Goal: Task Accomplishment & Management: Use online tool/utility

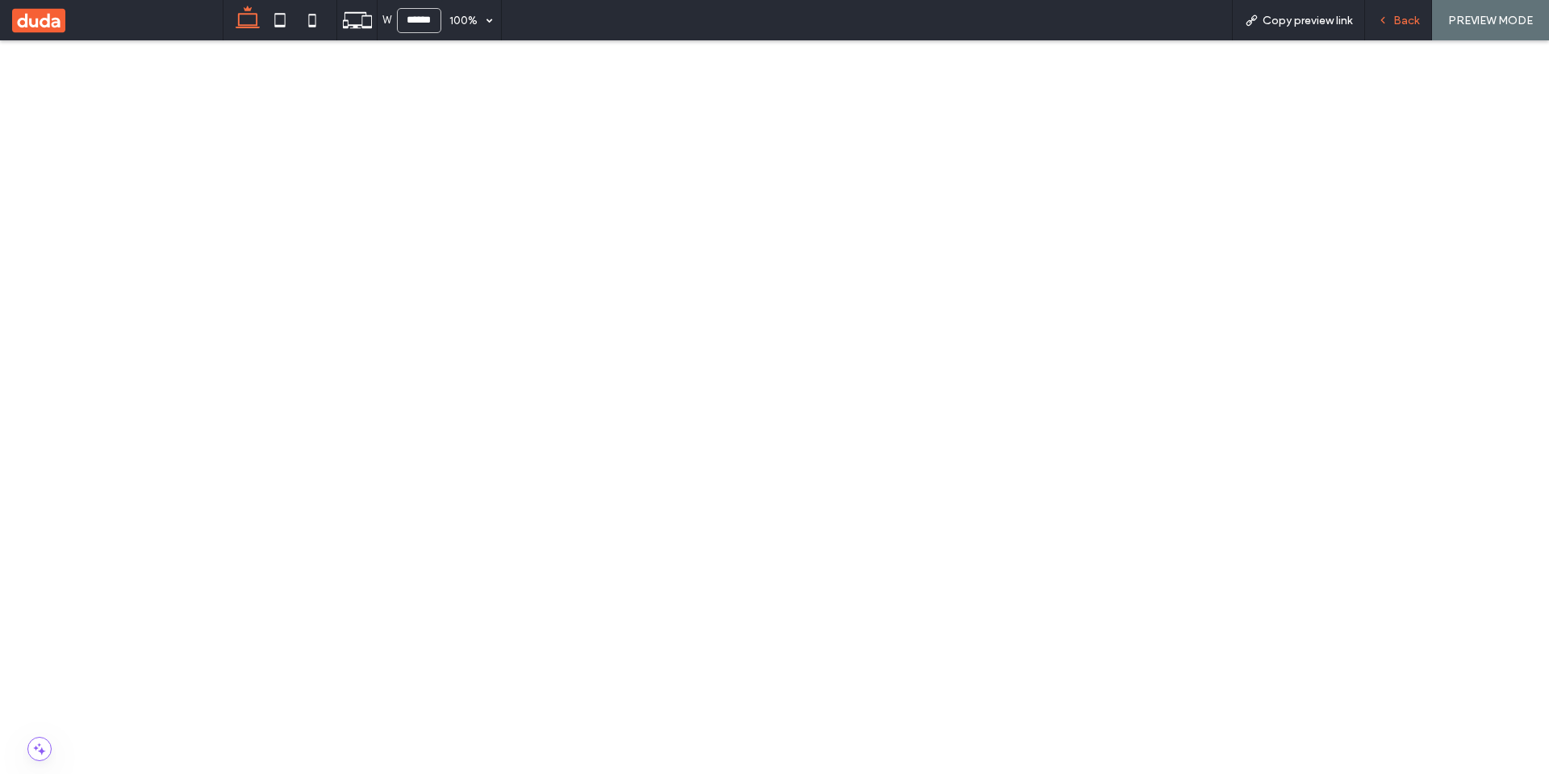
click at [1404, 26] on span "Back" at bounding box center [1407, 21] width 26 height 14
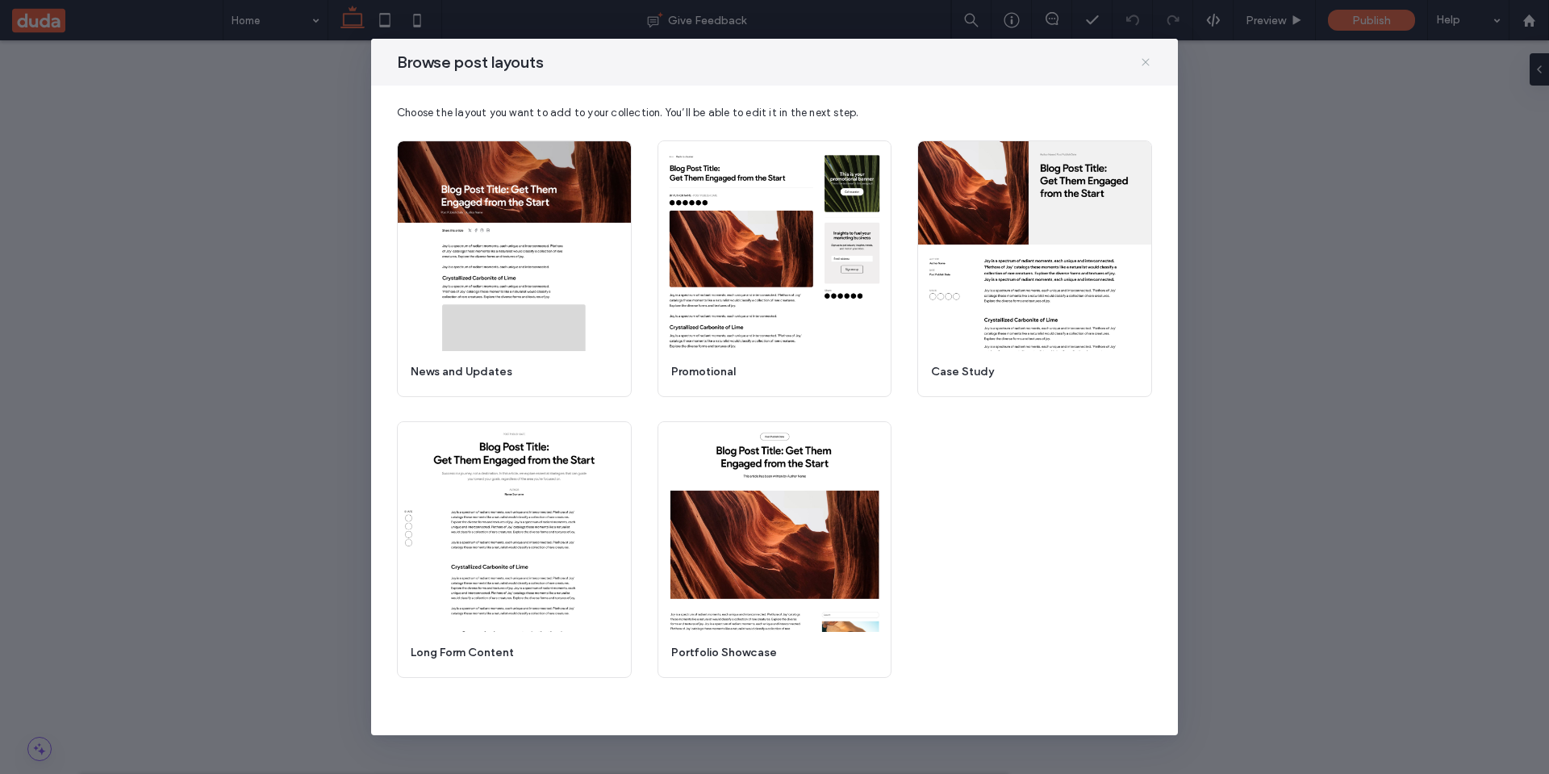
click at [1147, 61] on icon at bounding box center [1145, 62] width 13 height 13
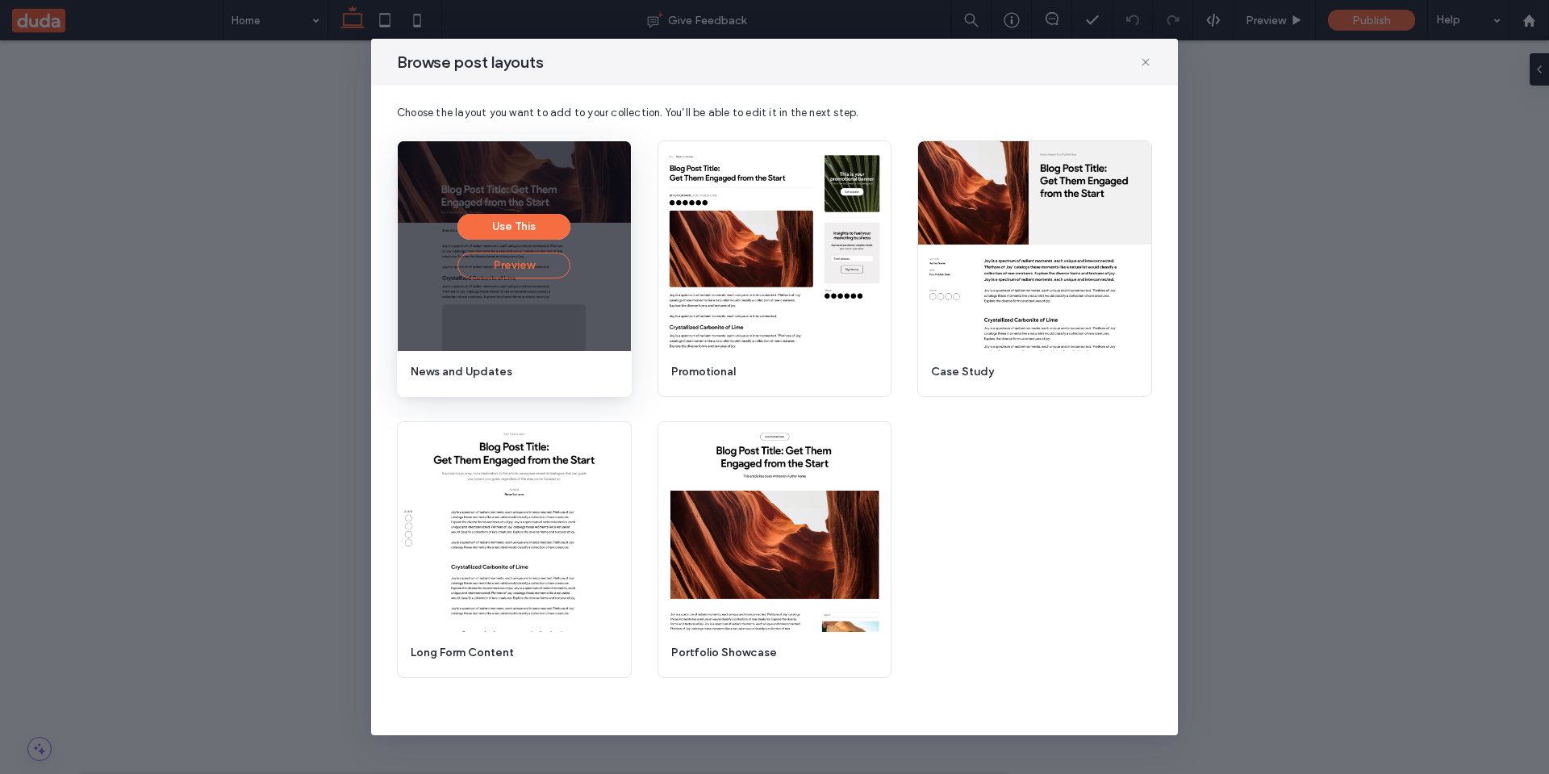
click at [516, 274] on button "Preview" at bounding box center [514, 266] width 113 height 26
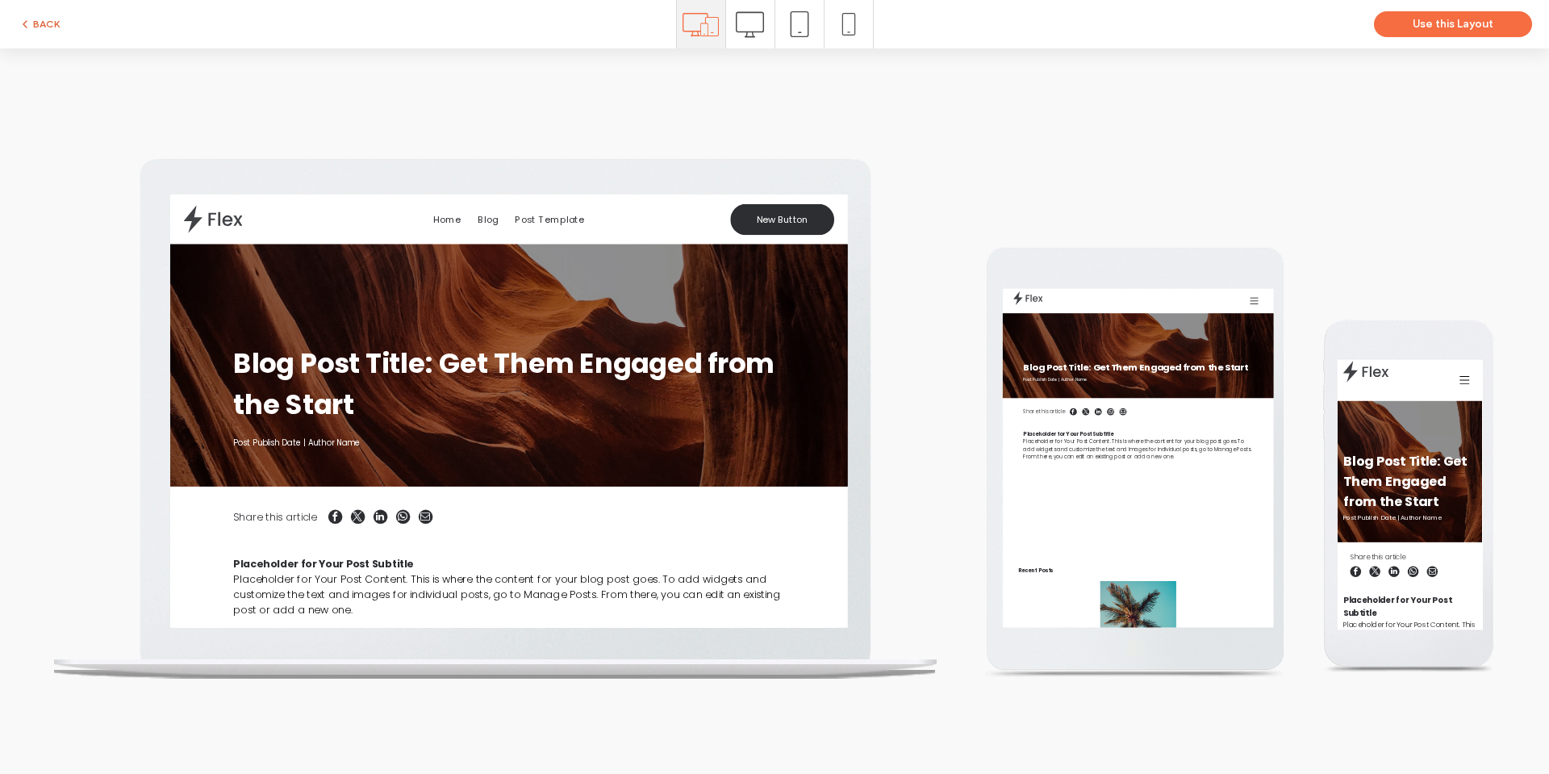
click at [39, 28] on button "BACK" at bounding box center [39, 24] width 41 height 19
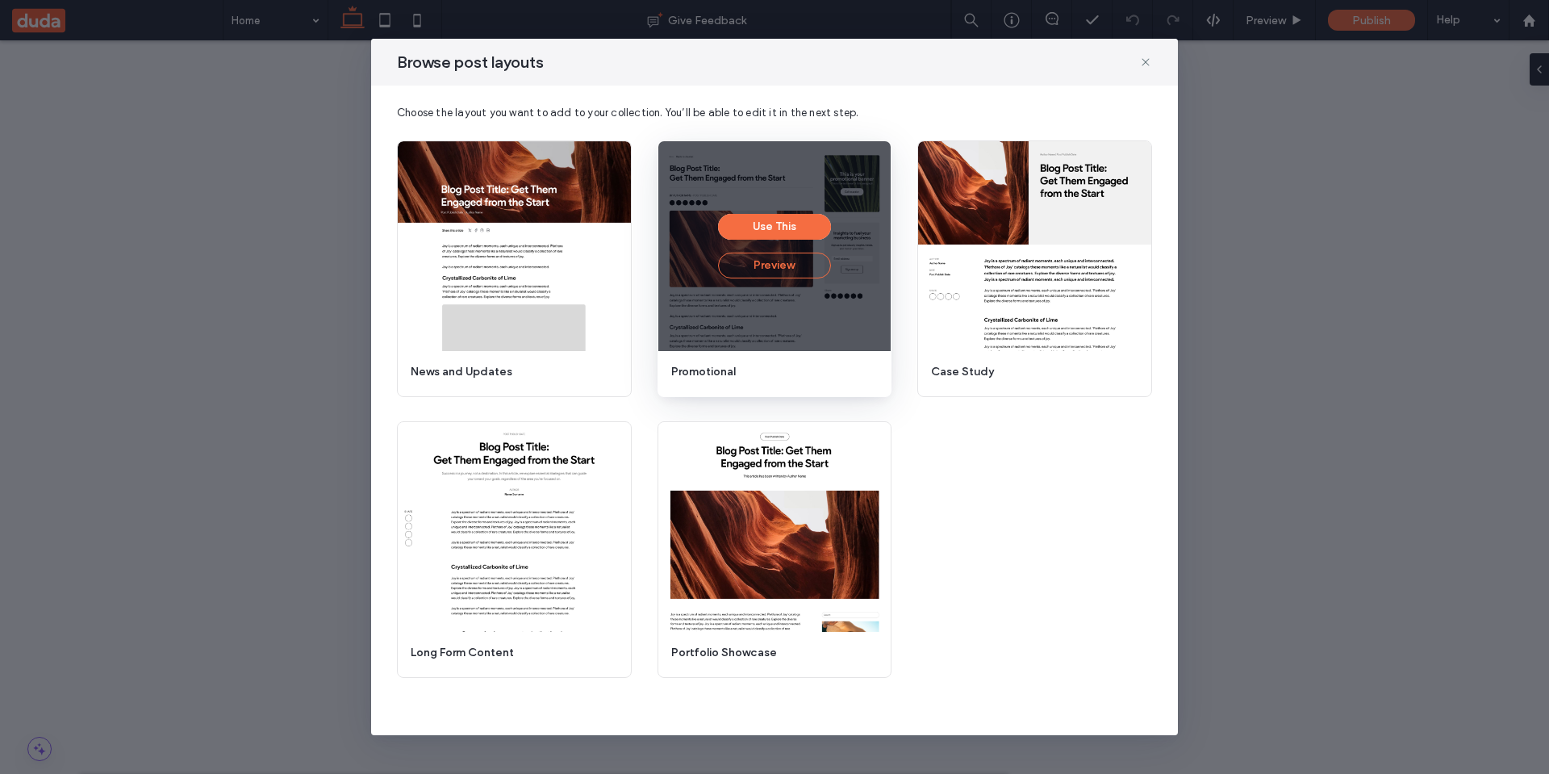
click at [763, 270] on button "Preview" at bounding box center [774, 266] width 113 height 26
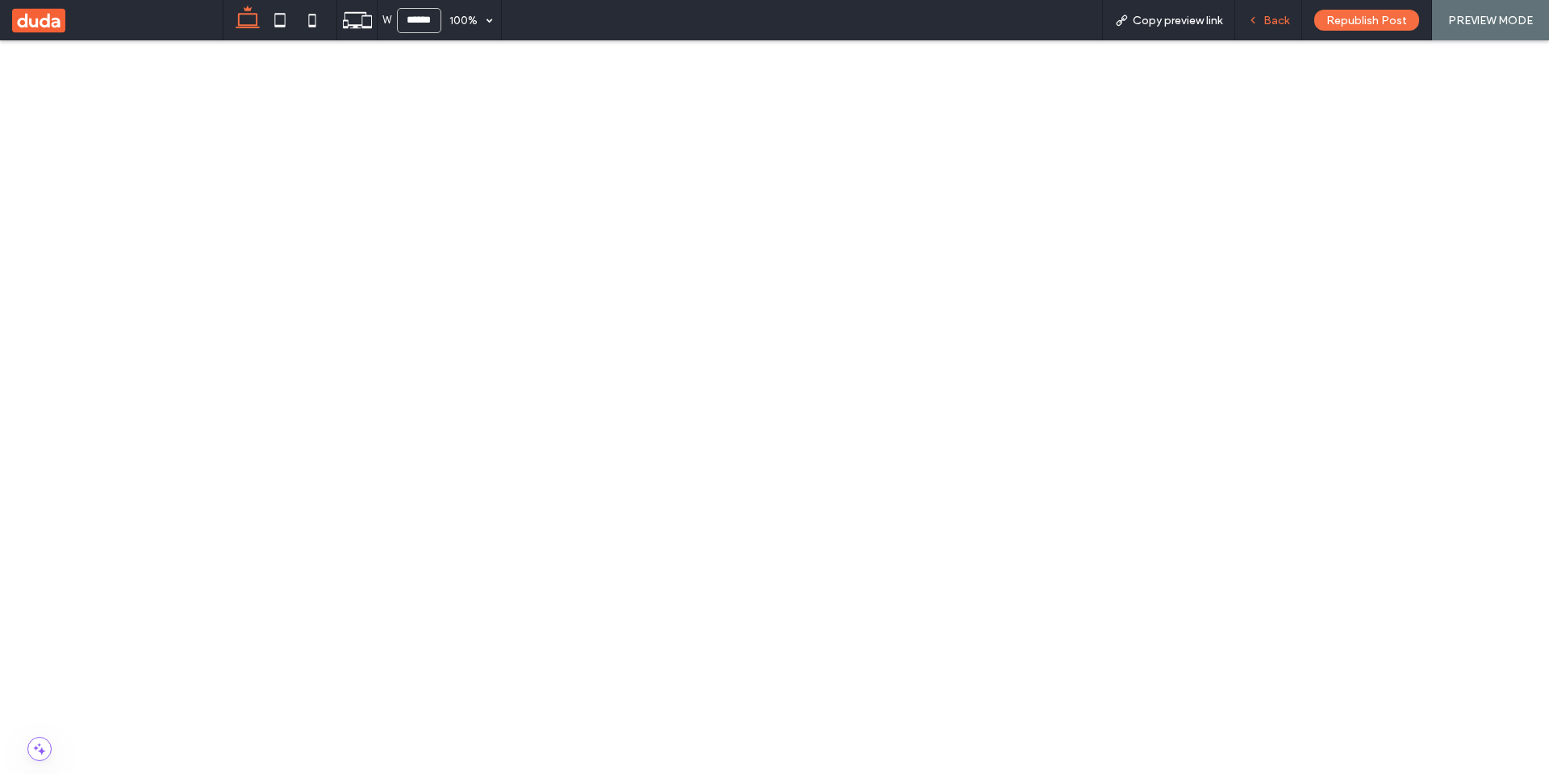
click at [1285, 19] on span "Back" at bounding box center [1277, 21] width 26 height 14
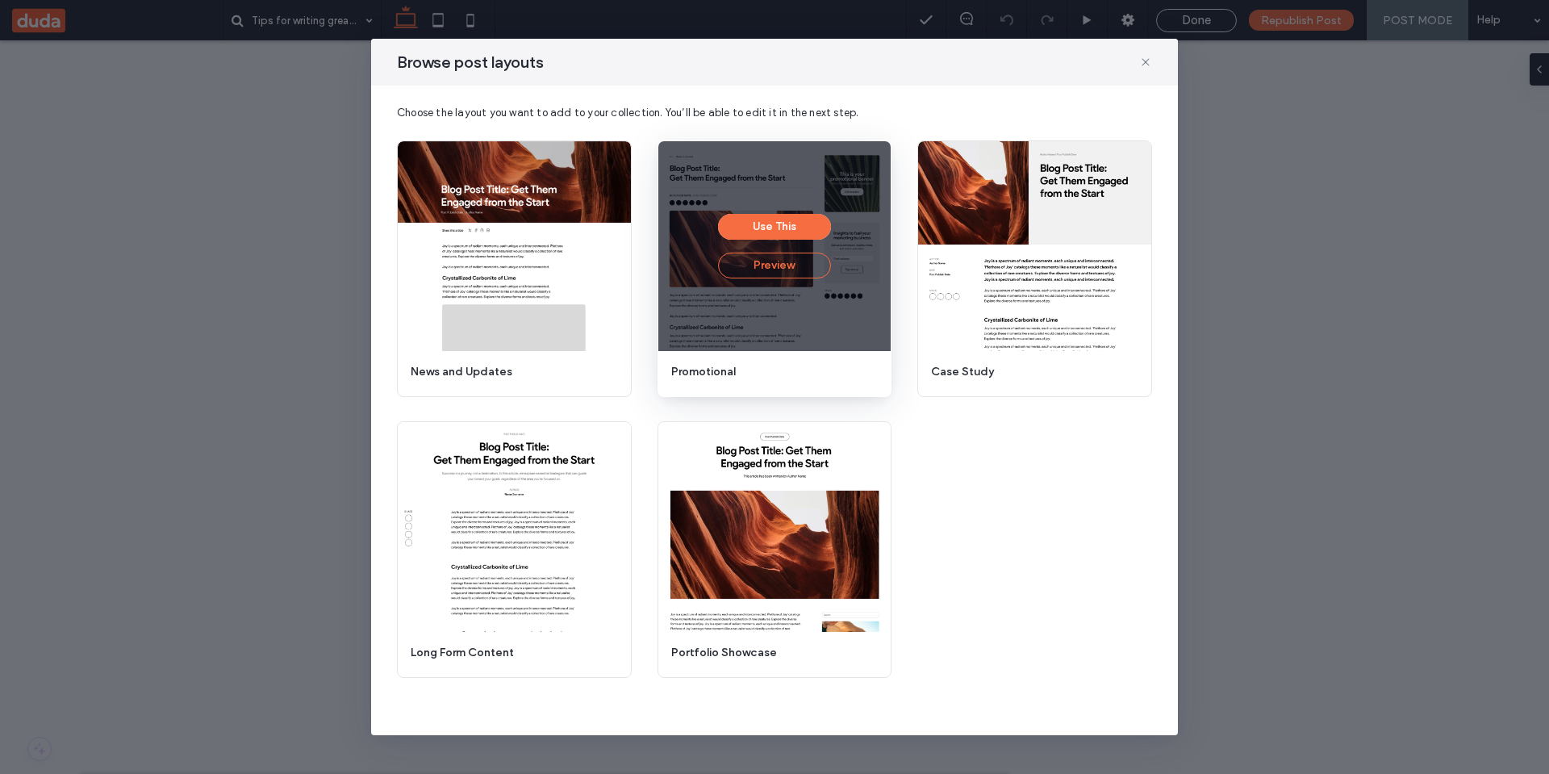
click at [783, 260] on button "Preview" at bounding box center [774, 266] width 113 height 26
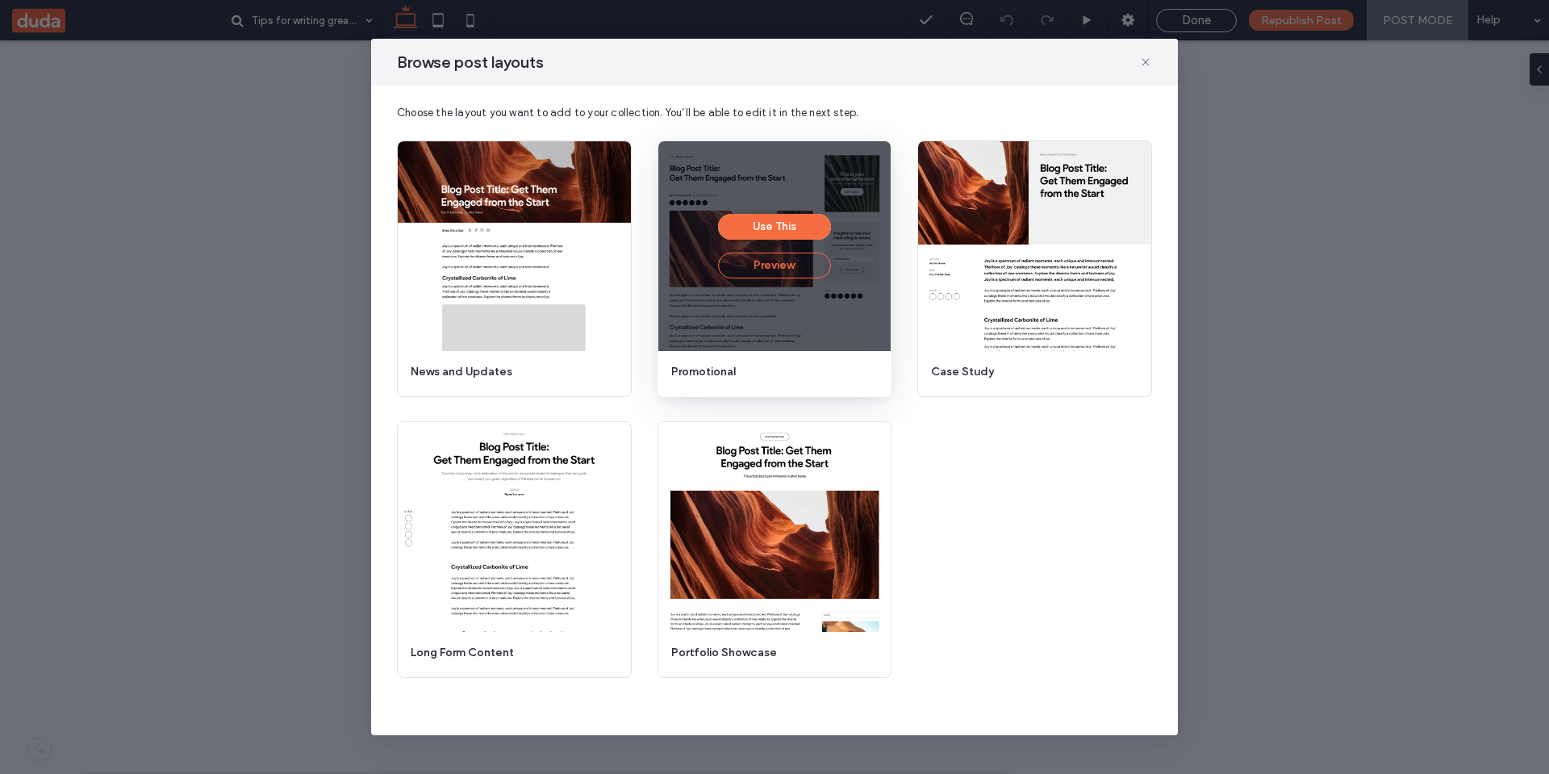
click at [767, 270] on button "Preview" at bounding box center [774, 266] width 113 height 26
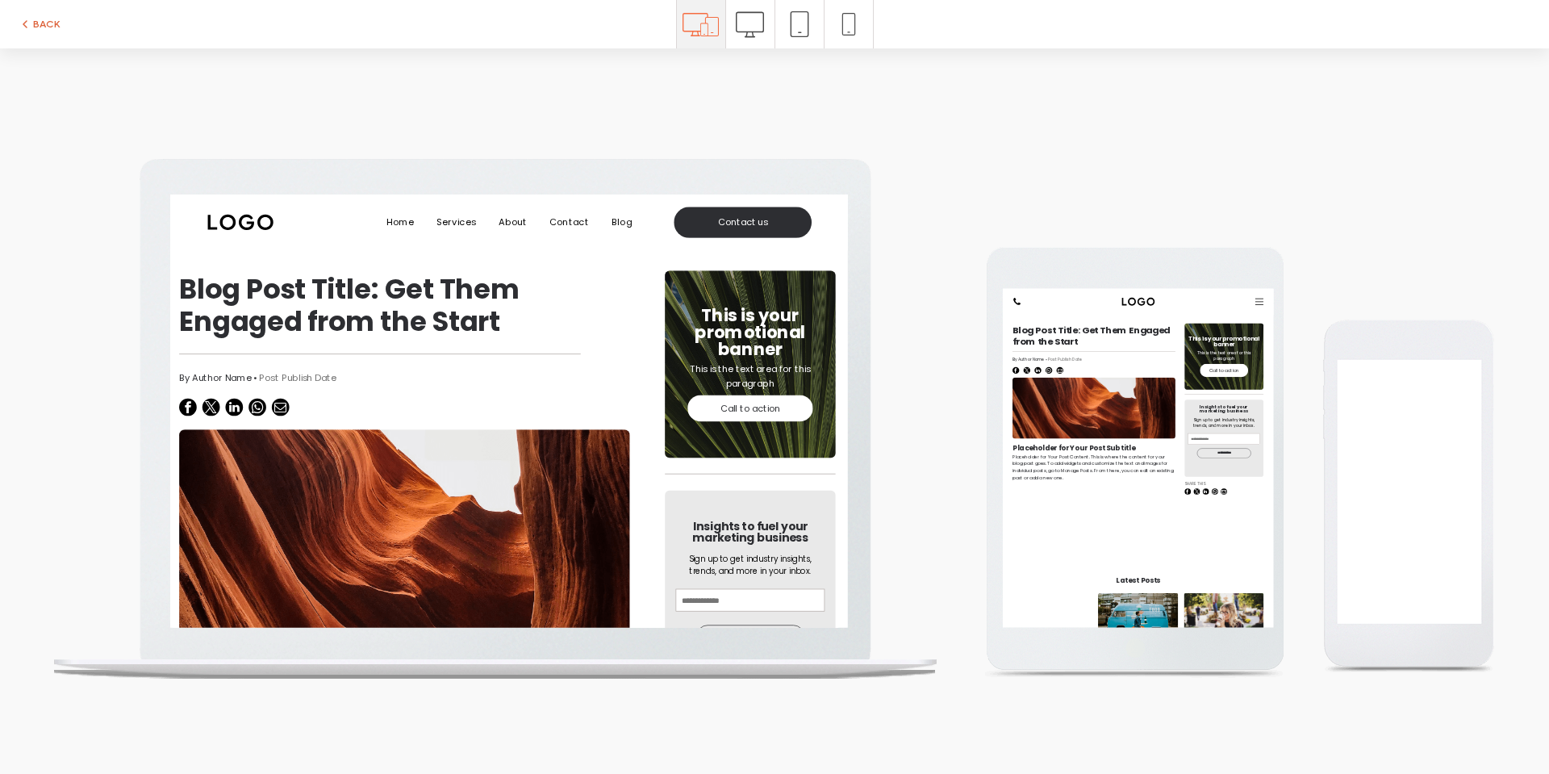
click at [40, 30] on button "BACK" at bounding box center [39, 24] width 41 height 19
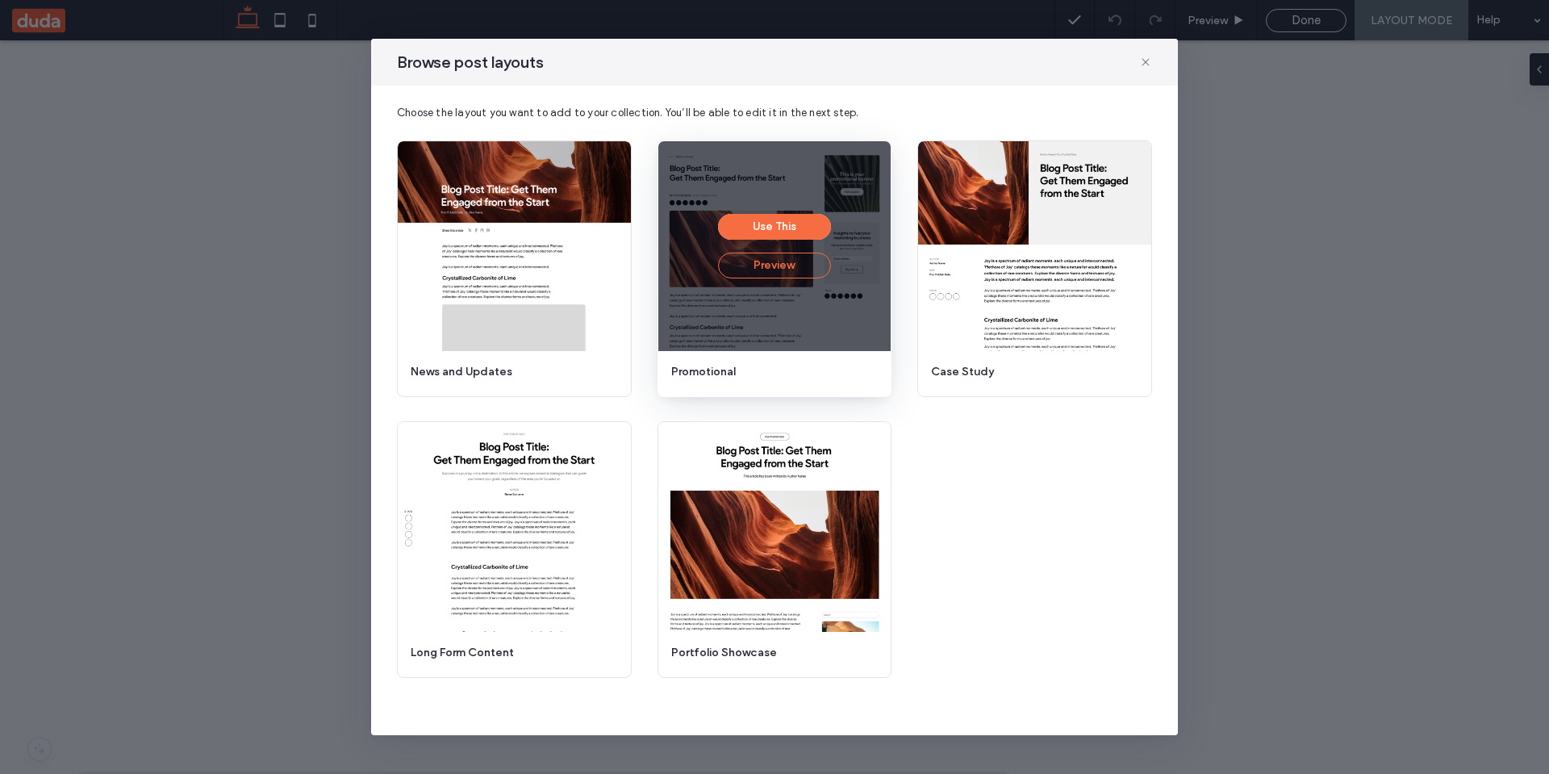
click at [775, 267] on button "Preview" at bounding box center [774, 266] width 113 height 26
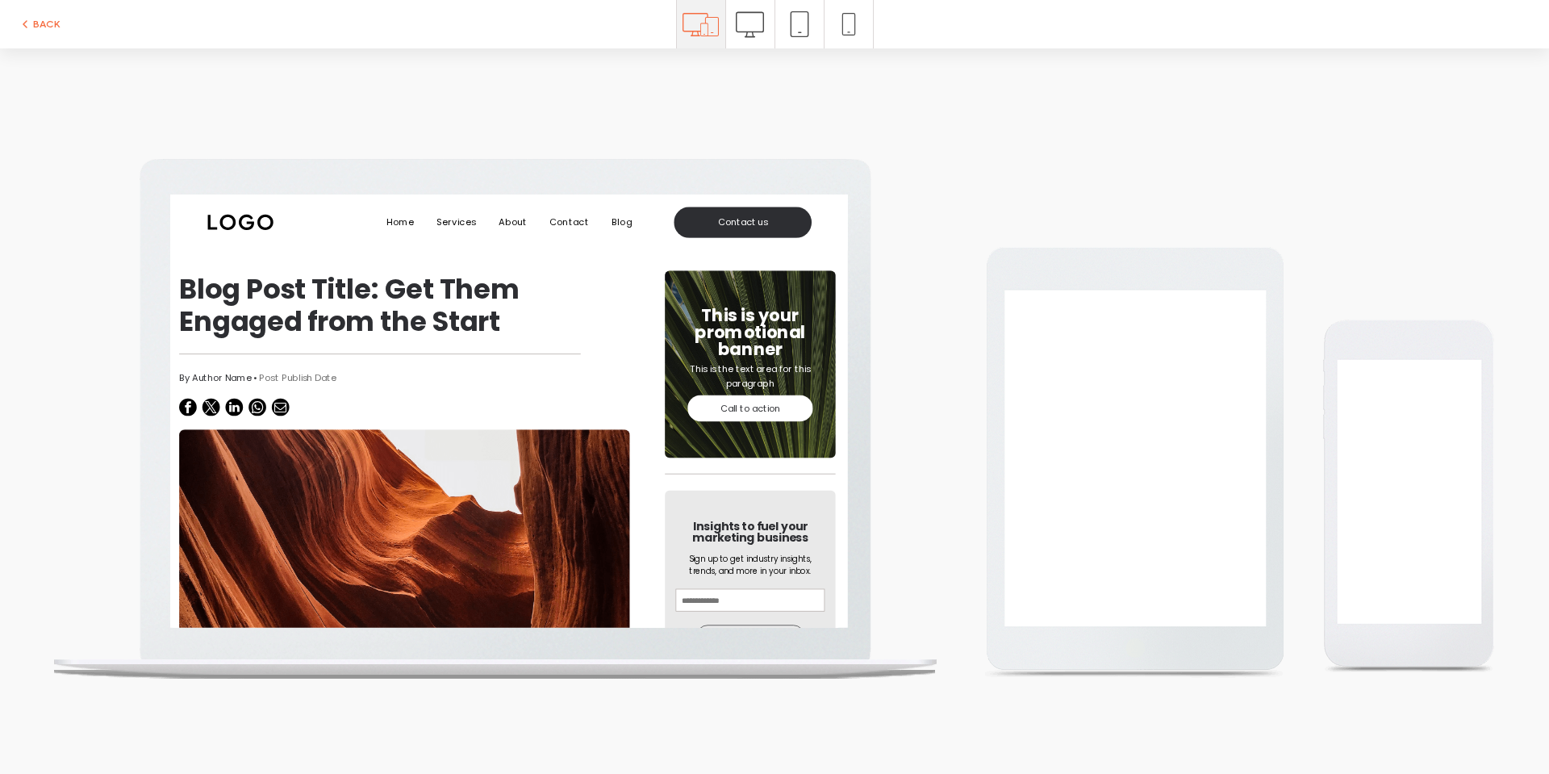
click at [40, 35] on div "BACK" at bounding box center [774, 24] width 1549 height 48
click at [44, 22] on button "BACK" at bounding box center [39, 24] width 41 height 19
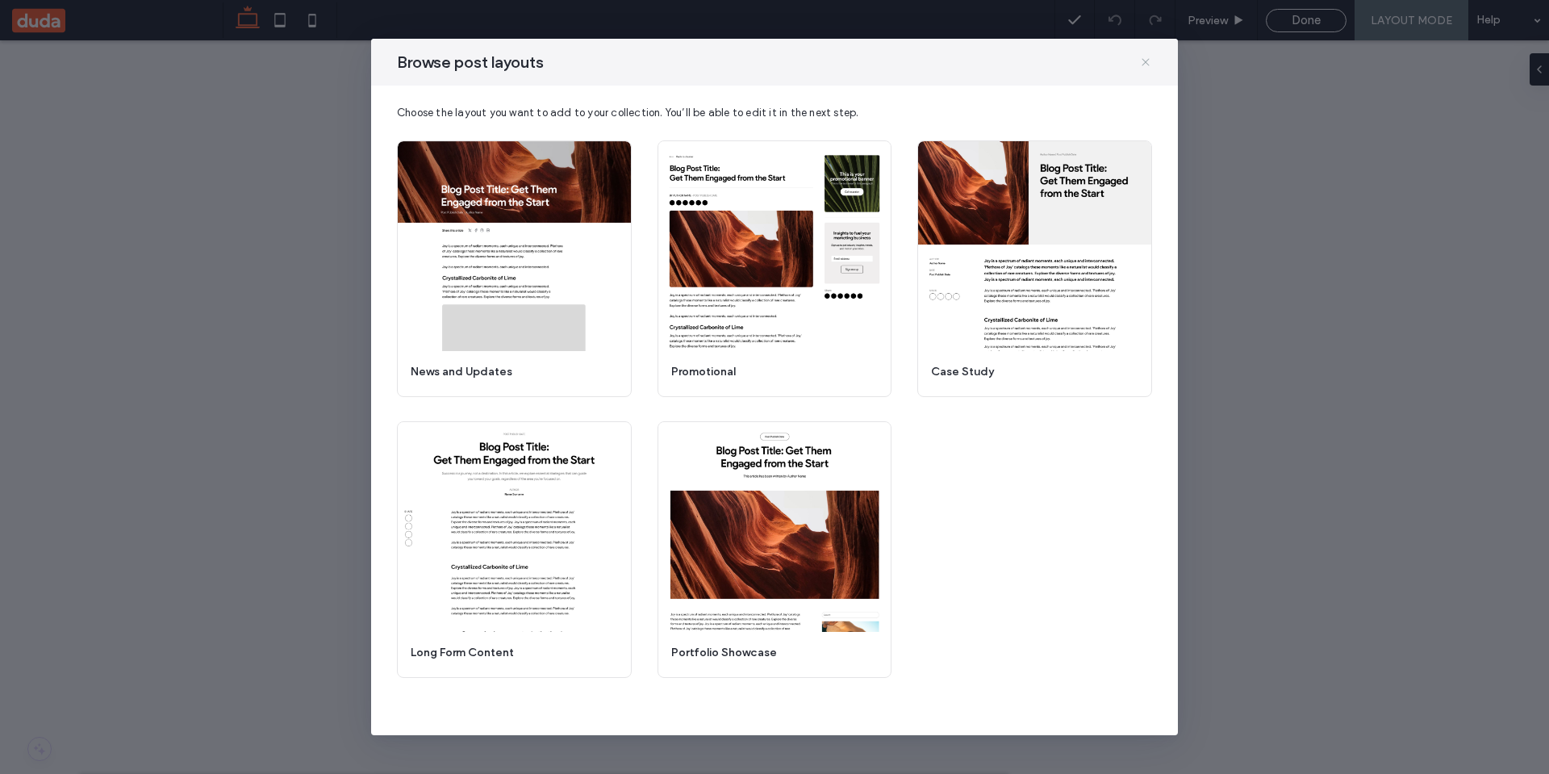
click at [1145, 59] on icon at bounding box center [1145, 62] width 13 height 13
